Goal: Task Accomplishment & Management: Manage account settings

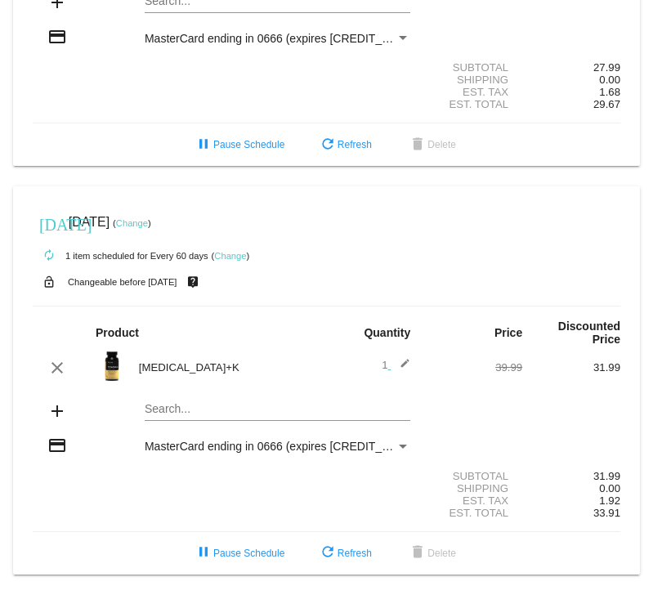
scroll to position [648, 0]
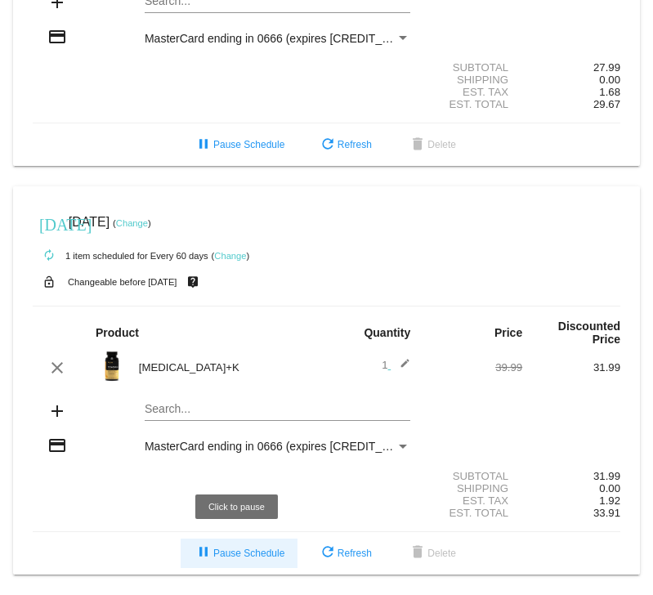
click at [245, 558] on span "pause Pause Schedule" at bounding box center [239, 553] width 91 height 11
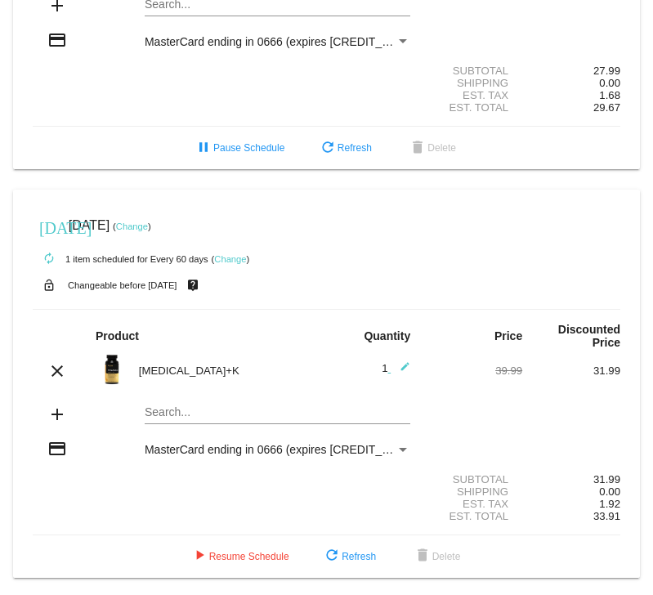
scroll to position [633, 0]
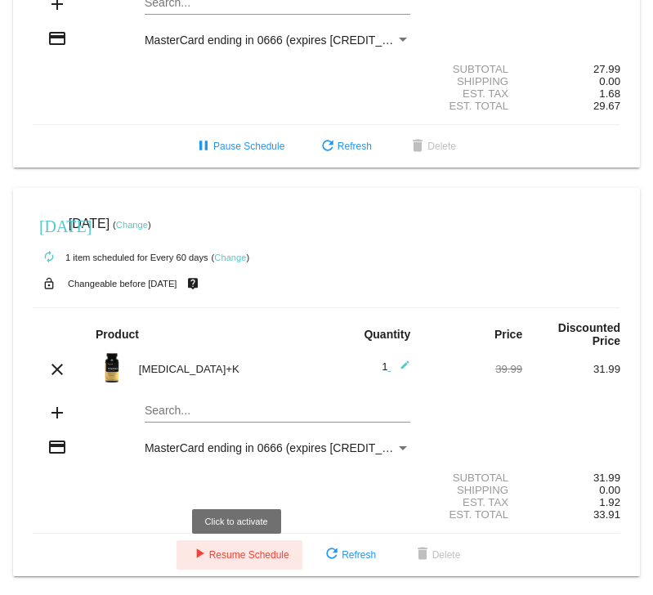
click at [270, 561] on span "play_arrow Resume Schedule" at bounding box center [240, 554] width 100 height 11
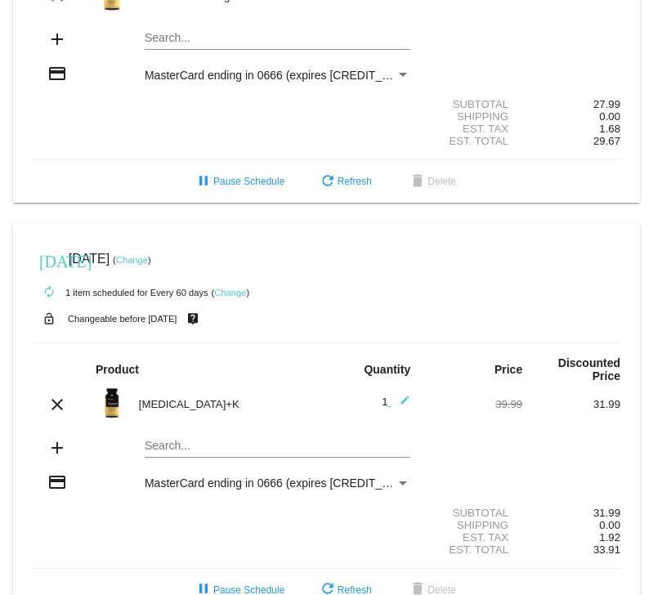
click at [148, 265] on link "Change" at bounding box center [132, 260] width 32 height 10
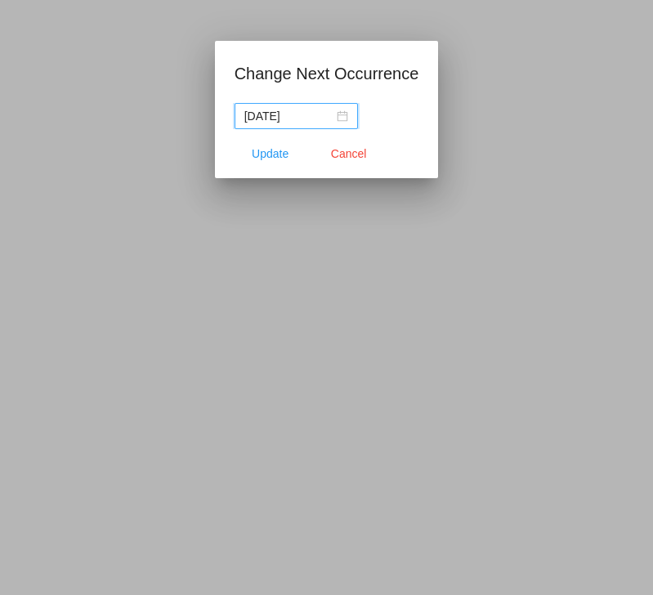
click at [336, 119] on div "[DATE]" at bounding box center [296, 116] width 104 height 18
click at [499, 119] on div at bounding box center [326, 297] width 653 height 595
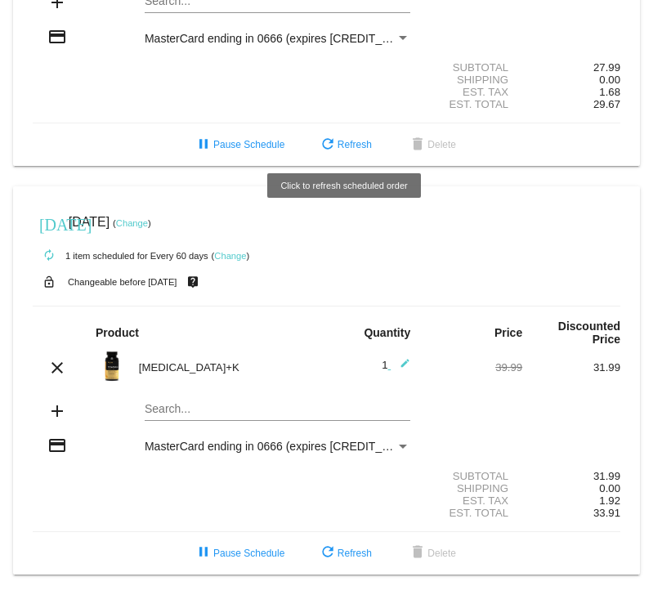
scroll to position [648, 0]
click at [148, 220] on link "Change" at bounding box center [132, 223] width 32 height 10
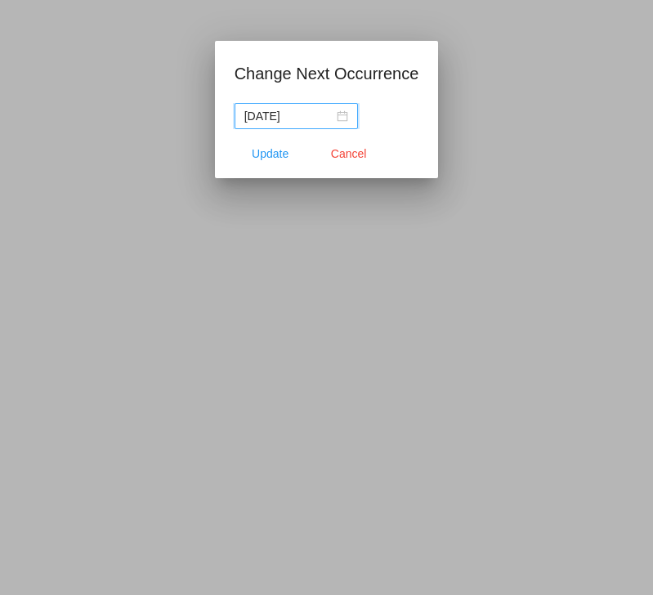
click at [334, 117] on div "[DATE]" at bounding box center [296, 116] width 104 height 18
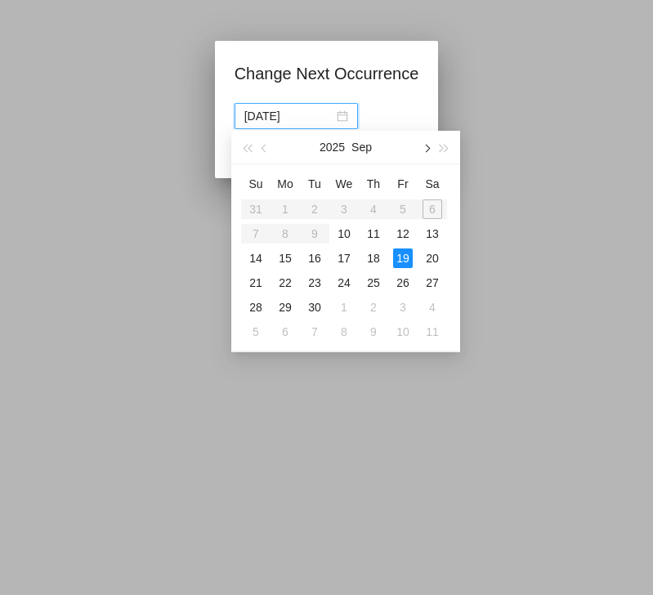
click at [427, 144] on button "button" at bounding box center [426, 147] width 18 height 33
click at [254, 231] on div "5" at bounding box center [256, 234] width 20 height 20
type input "[DATE]"
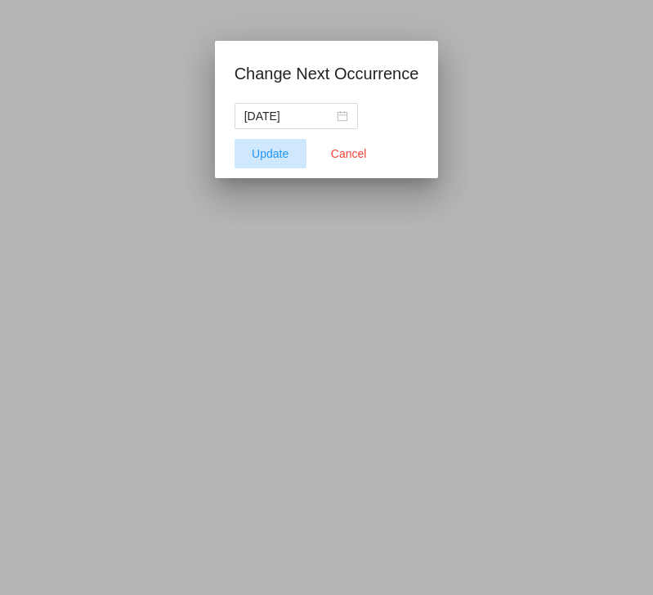
click at [275, 153] on span "Update" at bounding box center [270, 153] width 37 height 13
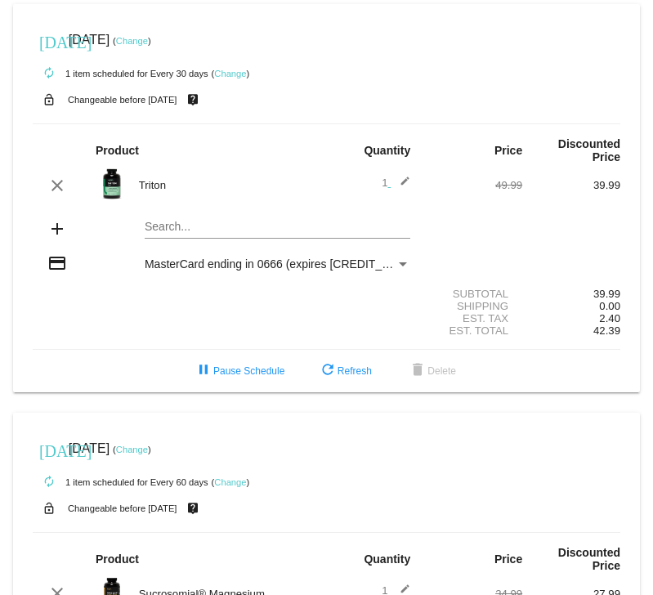
scroll to position [0, 0]
